Goal: Transaction & Acquisition: Subscribe to service/newsletter

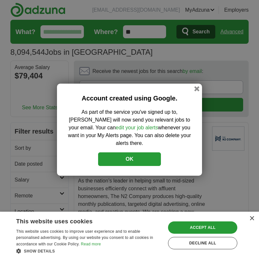
click at [126, 159] on button "OK" at bounding box center [129, 159] width 63 height 14
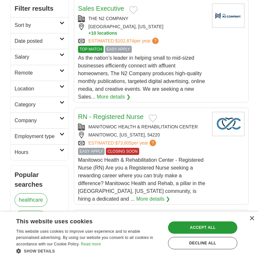
scroll to position [126, 0]
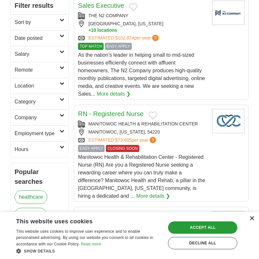
click at [253, 219] on div "×" at bounding box center [252, 218] width 5 height 5
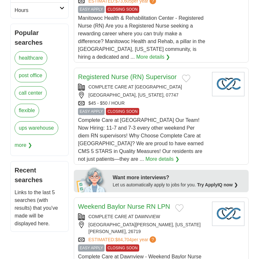
scroll to position [268, 0]
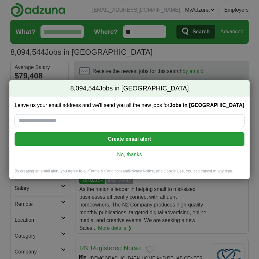
click at [131, 156] on link "No, thanks" at bounding box center [129, 154] width 219 height 7
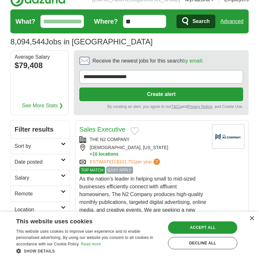
scroll to position [15, 0]
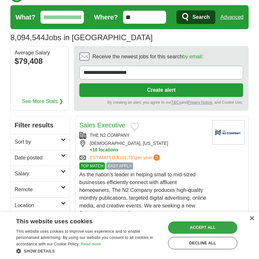
click at [222, 230] on div "Accept all" at bounding box center [202, 227] width 69 height 12
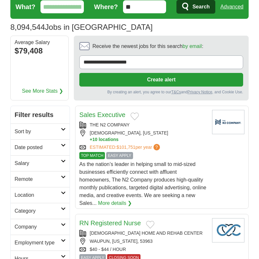
scroll to position [25, 0]
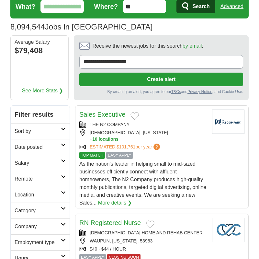
click at [61, 8] on input "What?" at bounding box center [62, 6] width 43 height 13
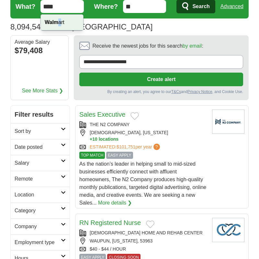
click at [60, 28] on div "Walm art" at bounding box center [62, 23] width 42 height 16
type input "*******"
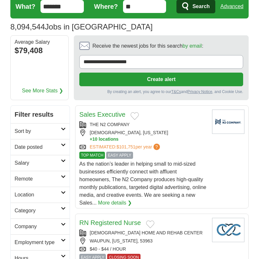
click at [189, 9] on icon "submit" at bounding box center [186, 6] width 8 height 9
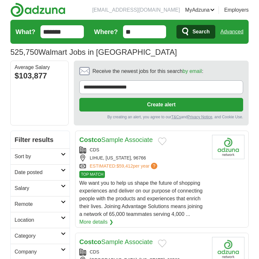
click at [140, 31] on input "**" at bounding box center [144, 31] width 43 height 13
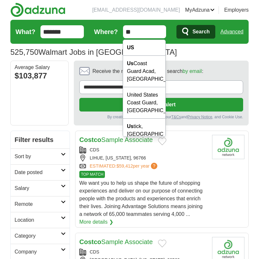
type input "*"
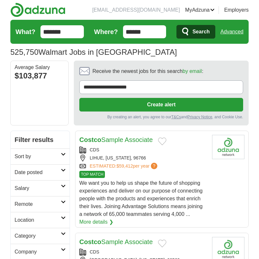
type input "******"
click at [194, 30] on span "Search" at bounding box center [201, 31] width 17 height 13
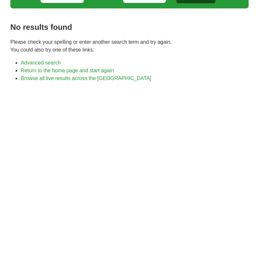
scroll to position [40, 0]
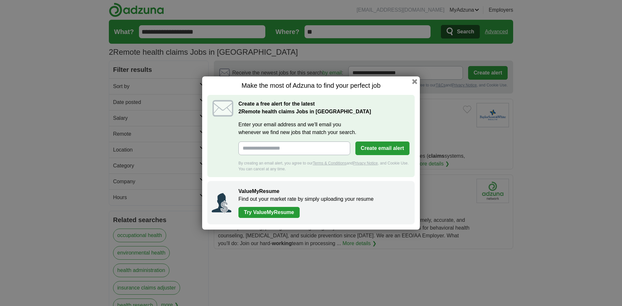
drag, startPoint x: 290, startPoint y: 152, endPoint x: 288, endPoint y: 149, distance: 3.3
click at [289, 152] on input "Enter your email address and we'll email you whenever we find new jobs that mat…" at bounding box center [295, 149] width 112 height 14
type input "**********"
click at [390, 150] on button "Create email alert" at bounding box center [383, 149] width 54 height 14
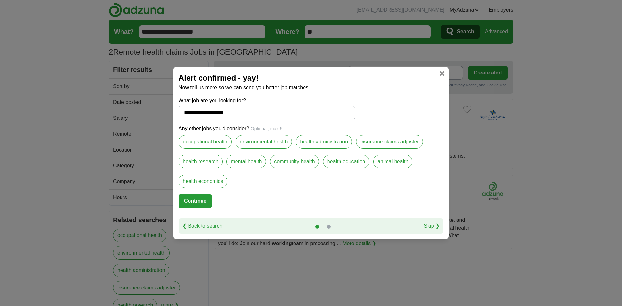
click at [393, 144] on label "insurance claims adjuster" at bounding box center [389, 142] width 67 height 14
click at [322, 146] on label "health administration" at bounding box center [324, 142] width 56 height 14
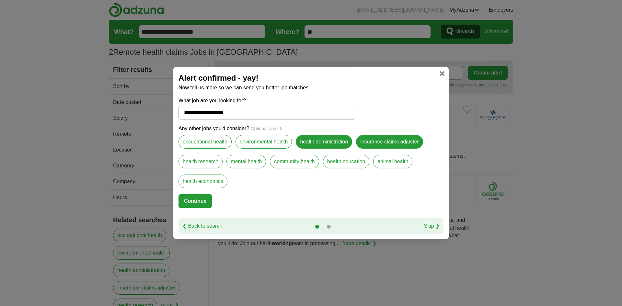
click at [194, 204] on button "Continue" at bounding box center [195, 201] width 33 height 14
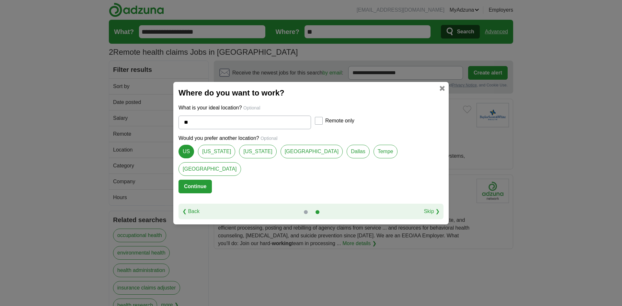
click at [322, 125] on div at bounding box center [319, 121] width 8 height 8
click at [208, 180] on button "Continue" at bounding box center [195, 187] width 33 height 14
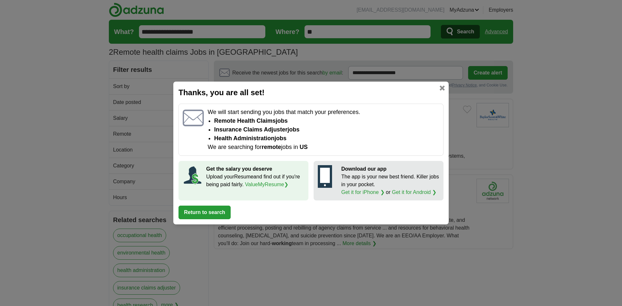
click at [211, 215] on button "Return to search" at bounding box center [205, 213] width 52 height 14
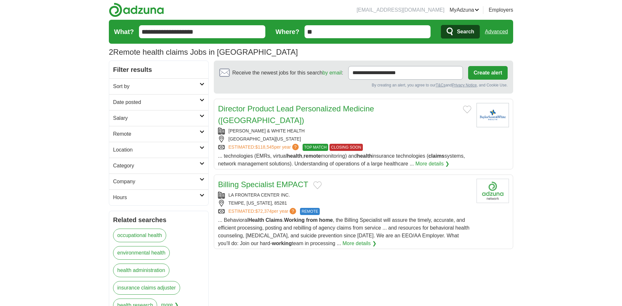
click at [269, 180] on link "Billing Specialist EMPACT" at bounding box center [263, 184] width 90 height 9
